Goal: Find specific page/section: Find specific page/section

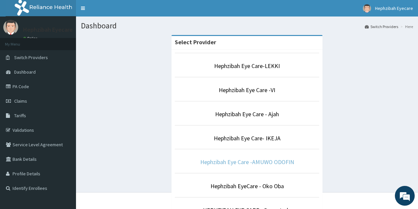
click at [257, 159] on link "Hephzibah Eye Care -AMUWO ODOFIN" at bounding box center [247, 162] width 94 height 8
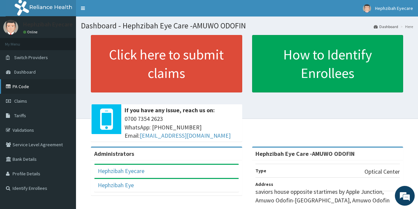
click at [15, 88] on link "PA Code" at bounding box center [38, 86] width 76 height 15
